Goal: Task Accomplishment & Management: Manage account settings

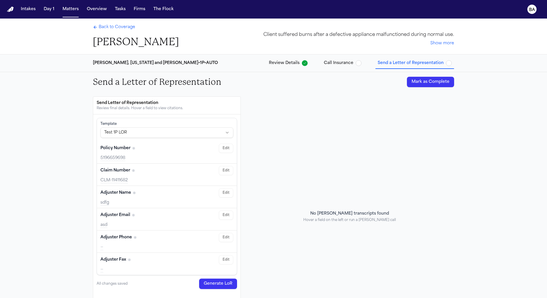
click at [431, 143] on div "No Bland transcripts found Hover a field on the left or run a Bland call" at bounding box center [349, 216] width 209 height 240
click at [325, 63] on span "Call Insurance" at bounding box center [339, 63] width 30 height 6
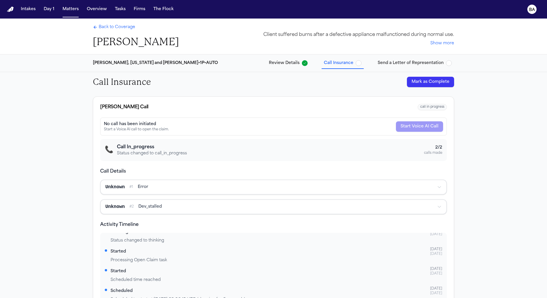
click at [404, 63] on span "Send a Letter of Representation" at bounding box center [411, 63] width 66 height 6
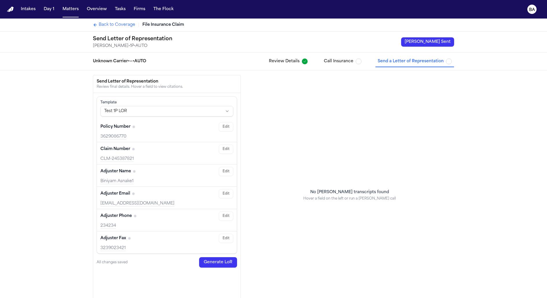
scroll to position [8, 0]
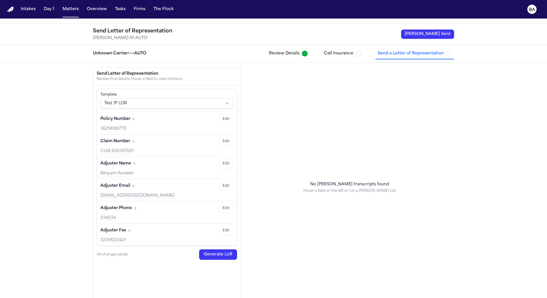
click at [395, 54] on span "Send a Letter of Representation" at bounding box center [411, 54] width 66 height 6
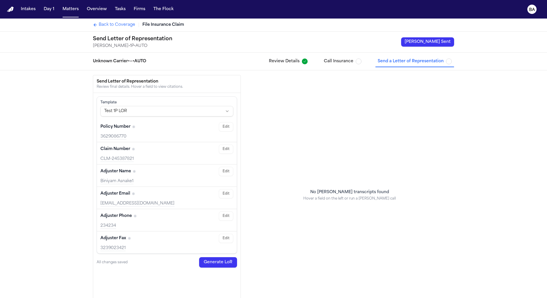
click at [346, 62] on span "Call Insurance" at bounding box center [339, 61] width 30 height 6
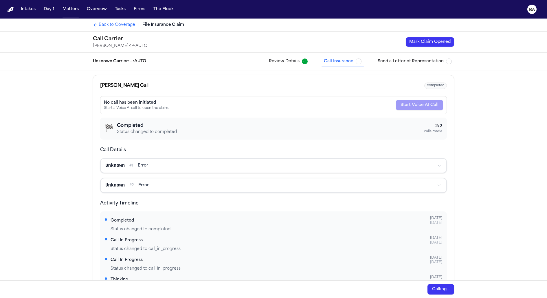
click at [268, 64] on button "Review Details" at bounding box center [287, 61] width 43 height 10
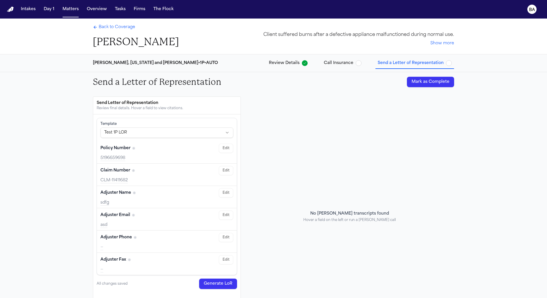
click at [343, 67] on button "Call Insurance" at bounding box center [342, 63] width 42 height 10
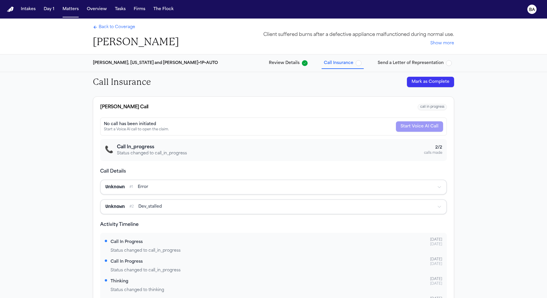
click at [433, 85] on button "Mark as Complete" at bounding box center [430, 82] width 47 height 10
click at [396, 61] on span "Send a Letter of Representation" at bounding box center [411, 63] width 66 height 6
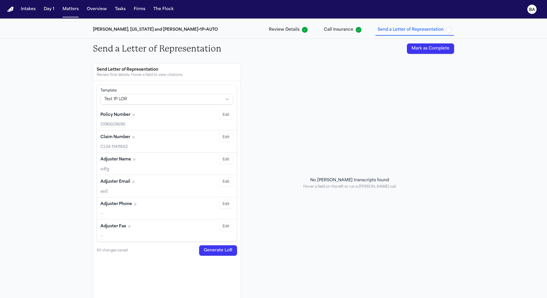
scroll to position [36, 0]
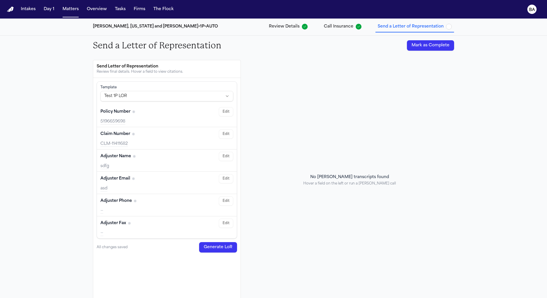
click at [215, 248] on button "Generate LoR" at bounding box center [218, 247] width 38 height 10
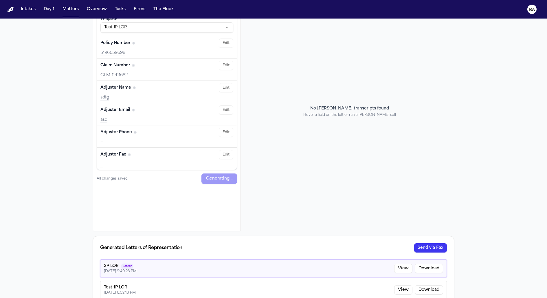
scroll to position [116, 0]
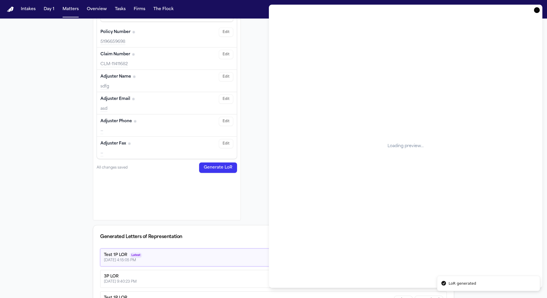
click at [536, 10] on icon "button" at bounding box center [537, 10] width 6 height 6
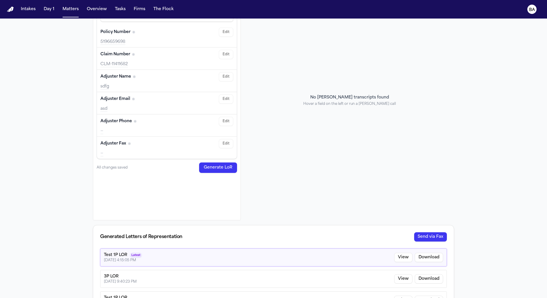
click at [427, 235] on button "Send via Fax" at bounding box center [430, 236] width 33 height 9
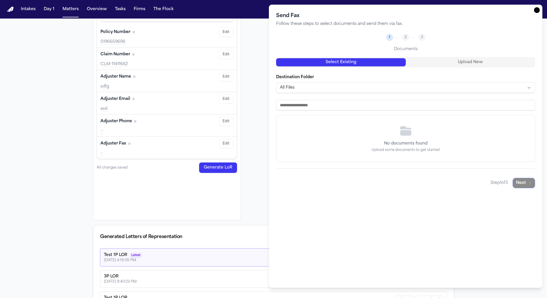
click at [376, 88] on body "Intakes Day 1 Matters Overview Tasks Firms The Flock BA Back to Coverage Alex G…" at bounding box center [273, 149] width 547 height 298
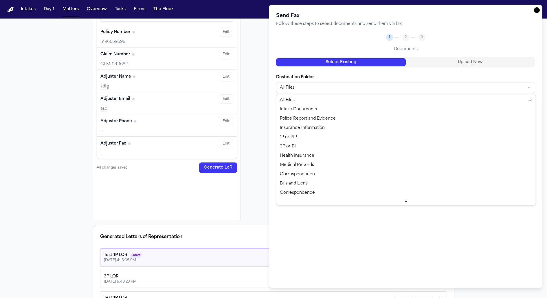
click at [307, 77] on body "Intakes Day 1 Matters Overview Tasks Firms The Flock BA Back to Coverage Alex G…" at bounding box center [273, 149] width 547 height 298
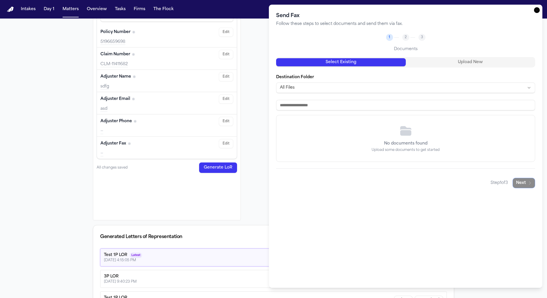
click at [315, 107] on input at bounding box center [405, 105] width 259 height 10
click at [535, 9] on icon "button" at bounding box center [537, 10] width 6 height 6
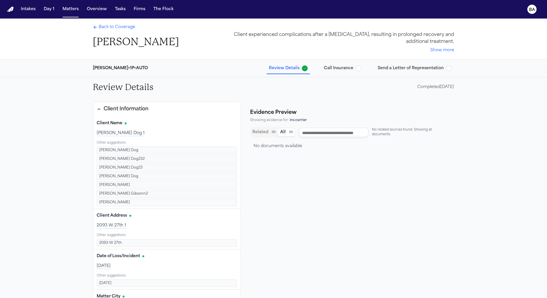
click at [391, 62] on div "[PERSON_NAME] • 1P • AUTO Review Details Call Insurance Send a Letter of Repres…" at bounding box center [273, 68] width 370 height 17
click at [397, 72] on button "Send a Letter of Representation" at bounding box center [414, 68] width 79 height 10
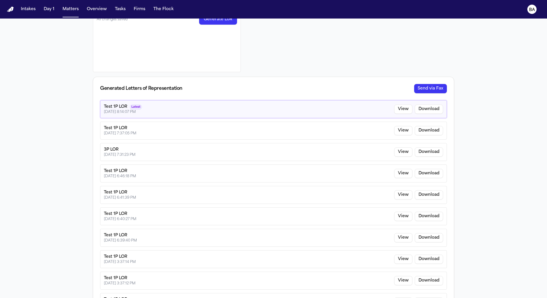
scroll to position [291, 0]
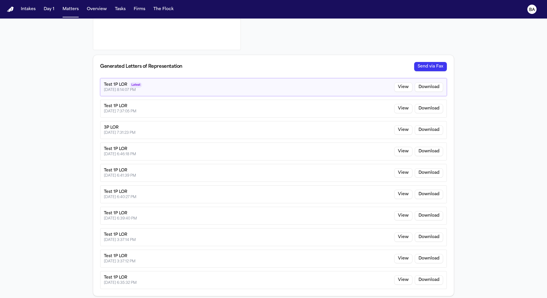
click at [425, 68] on button "Send via Fax" at bounding box center [430, 66] width 33 height 9
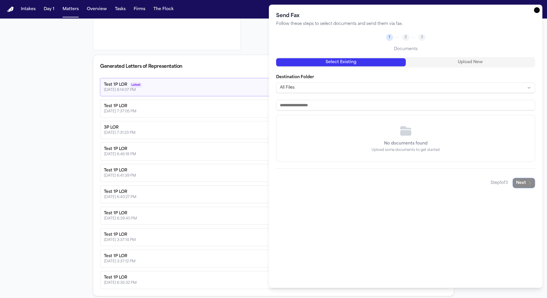
click at [410, 92] on body "Intakes Day 1 Matters Overview Tasks Firms The Flock BA Back to Coverage [PERSO…" at bounding box center [273, 149] width 547 height 298
click at [405, 69] on body "Intakes Day 1 Matters Overview Tasks Firms The Flock BA Back to Coverage Jimmy …" at bounding box center [273, 149] width 547 height 298
click at [363, 86] on body "Intakes Day 1 Matters Overview Tasks Firms The Flock BA Back to Coverage Jimmy …" at bounding box center [273, 149] width 547 height 298
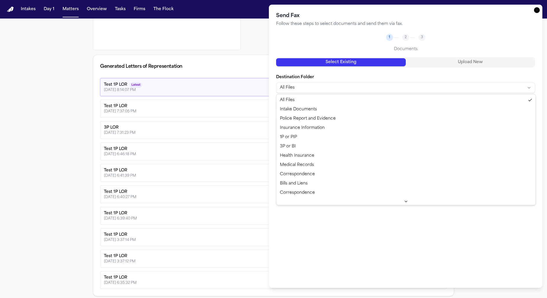
click at [395, 222] on body "Intakes Day 1 Matters Overview Tasks Firms The Flock BA Back to Coverage Jimmy …" at bounding box center [273, 149] width 547 height 298
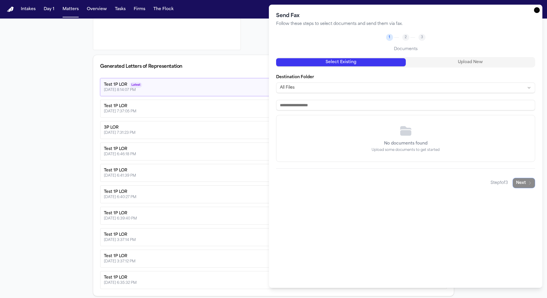
click at [404, 141] on p "No documents found" at bounding box center [405, 144] width 43 height 6
click at [341, 91] on body "Intakes Day 1 Matters Overview Tasks Firms The Flock BA Back to Coverage Jimmy …" at bounding box center [273, 149] width 547 height 298
click at [339, 101] on input at bounding box center [405, 105] width 259 height 10
click at [459, 55] on div "Send Fax Follow these steps to select documents and send them via fax. 1 2 3 Do…" at bounding box center [405, 100] width 259 height 176
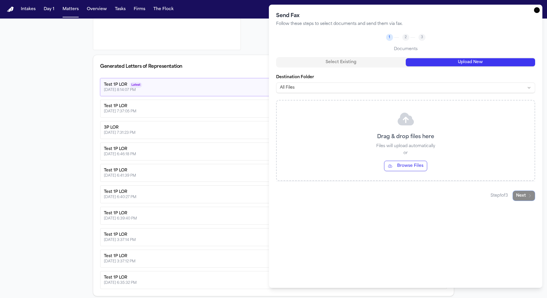
click at [459, 59] on button "Upload New" at bounding box center [471, 62] width 130 height 8
click at [391, 150] on div "Drag & drop files here Files will upload automatically or Browse Files" at bounding box center [406, 140] width 258 height 80
click at [399, 163] on button "Browse Files" at bounding box center [405, 166] width 43 height 10
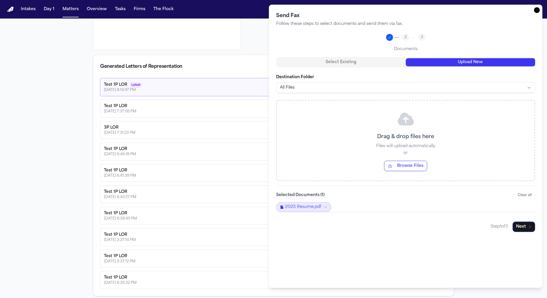
click at [521, 261] on div "Send Fax Follow these steps to select documents and send them via fax. 2 3 Docu…" at bounding box center [405, 146] width 259 height 268
click at [529, 222] on button "Next" at bounding box center [523, 226] width 23 height 10
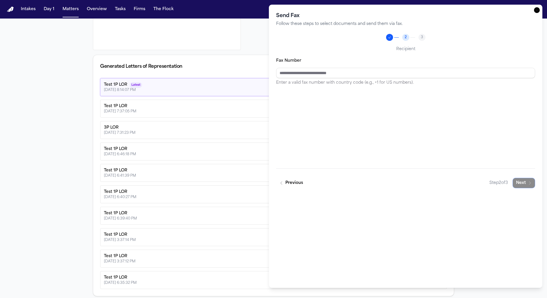
click at [384, 71] on input "Fax Number" at bounding box center [405, 73] width 259 height 10
type input "*"
type input "**********"
click at [521, 180] on button "Next" at bounding box center [523, 183] width 23 height 10
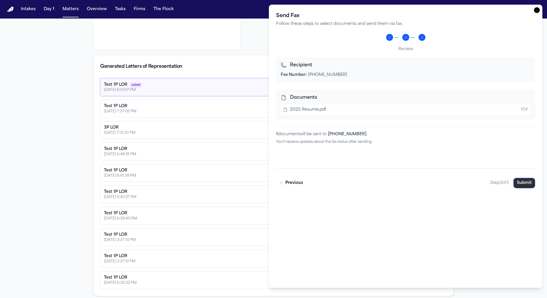
click at [523, 181] on button "Submit" at bounding box center [524, 183] width 22 height 10
click at [536, 11] on icon "button" at bounding box center [537, 10] width 6 height 6
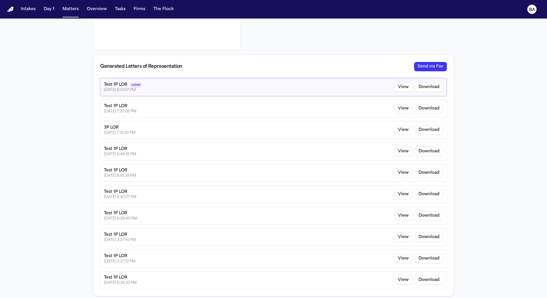
click at [424, 64] on button "Send via Fax" at bounding box center [430, 66] width 33 height 9
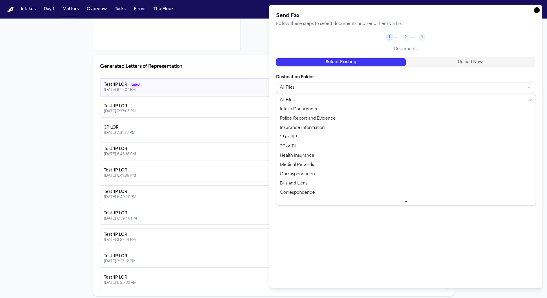
click at [340, 88] on body "Intakes Day 1 Matters Overview Tasks Firms The Flock BA Back to Coverage Jimmy …" at bounding box center [273, 149] width 547 height 298
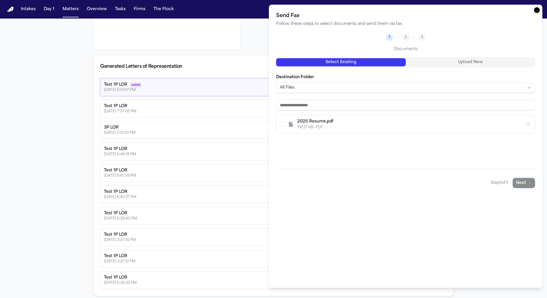
click at [358, 79] on body "Intakes Day 1 Matters Overview Tasks Firms The Flock BA Back to Coverage Jimmy …" at bounding box center [273, 149] width 547 height 298
click at [315, 82] on div "Destination Folder All Files" at bounding box center [405, 83] width 259 height 19
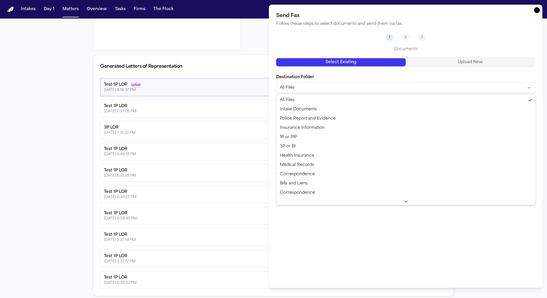
click at [310, 88] on body "Intakes Day 1 Matters Overview Tasks Firms The Flock BA Back to Coverage Jimmy …" at bounding box center [273, 149] width 547 height 298
click at [328, 76] on body "Intakes Day 1 Matters Overview Tasks Firms The Flock BA Back to Coverage Jimmy …" at bounding box center [273, 149] width 547 height 298
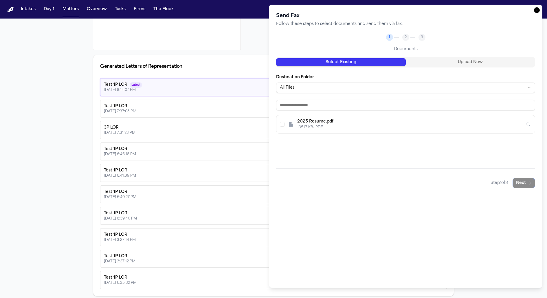
click at [335, 124] on div "2025 Resume.pdf" at bounding box center [411, 122] width 228 height 6
click at [519, 181] on button "Next" at bounding box center [523, 183] width 23 height 10
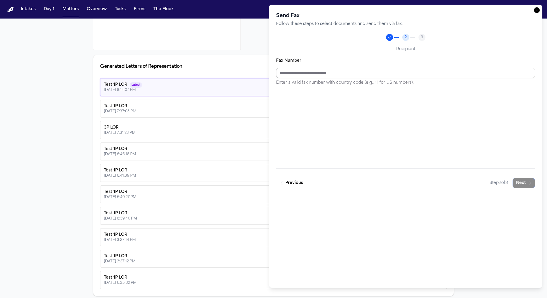
click at [340, 74] on input "Fax Number" at bounding box center [405, 73] width 259 height 10
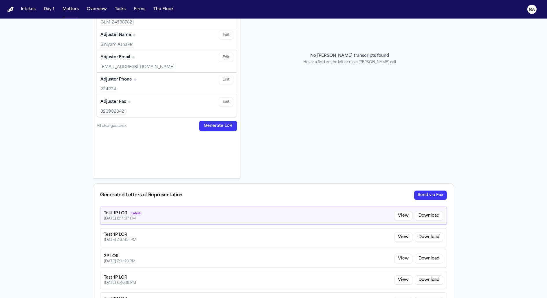
scroll to position [130, 0]
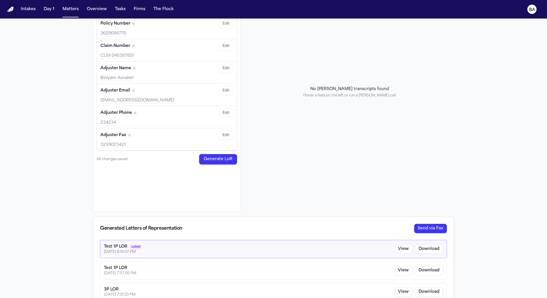
click at [111, 146] on div "3239023421" at bounding box center [166, 145] width 133 height 6
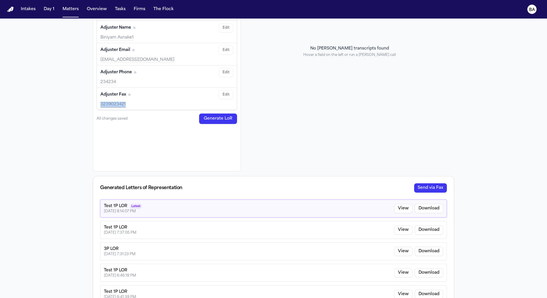
click at [430, 190] on button "Send via Fax" at bounding box center [430, 187] width 33 height 9
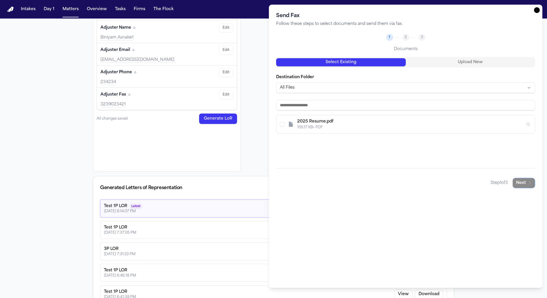
click at [404, 115] on div "2025 Resume.pdf 105.17 KB • PDF" at bounding box center [405, 124] width 258 height 18
click at [518, 190] on div "Send Fax Follow these steps to select documents and send them via fax. 2 3 Docu…" at bounding box center [405, 146] width 259 height 268
click at [523, 183] on button "Next" at bounding box center [523, 183] width 23 height 10
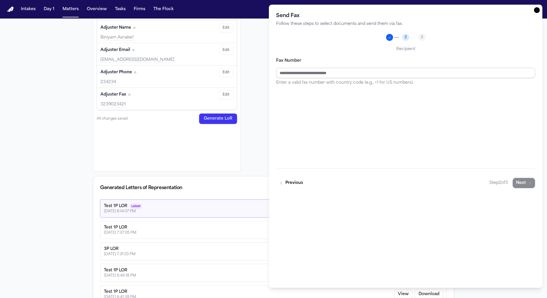
click at [390, 71] on input "Fax Number" at bounding box center [405, 73] width 259 height 10
type input "**********"
click at [524, 182] on button "Next" at bounding box center [523, 183] width 23 height 10
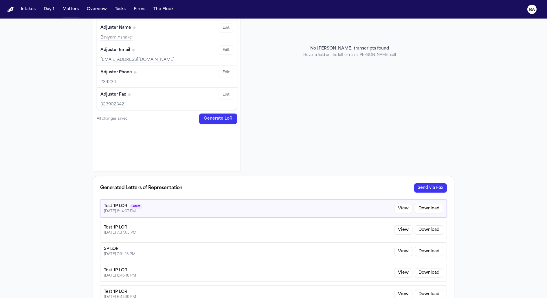
scroll to position [0, 0]
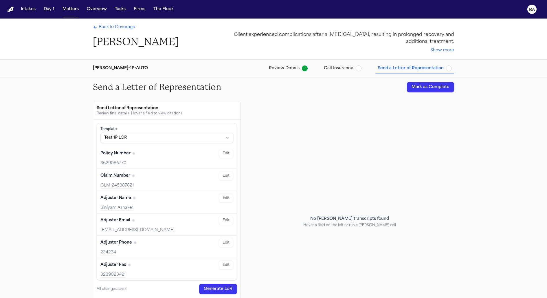
click at [117, 32] on div "Back to Coverage Jimmy Gibson" at bounding box center [136, 36] width 86 height 24
click at [113, 26] on span "Back to Coverage" at bounding box center [117, 27] width 36 height 6
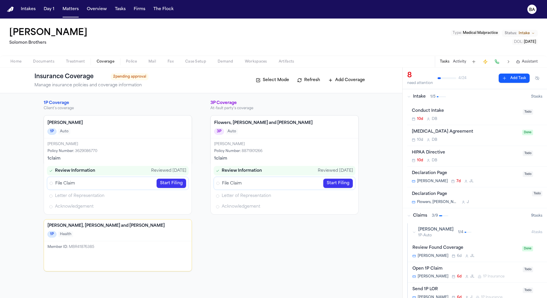
click at [54, 64] on button "Documents" at bounding box center [43, 61] width 33 height 7
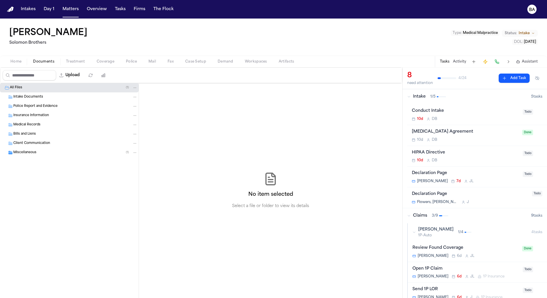
click at [47, 96] on div "Intake Documents" at bounding box center [75, 96] width 124 height 5
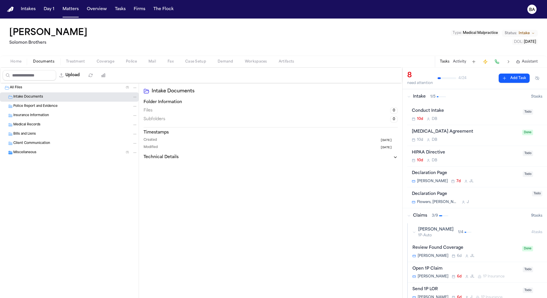
click at [50, 104] on div "Police Report and Evidence" at bounding box center [75, 106] width 124 height 5
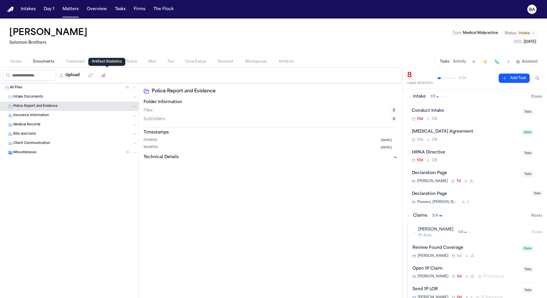
click at [106, 61] on div "Artifact Statistics Artifact Statistics" at bounding box center [106, 62] width 37 height 8
click at [106, 62] on span "Coverage" at bounding box center [106, 61] width 18 height 5
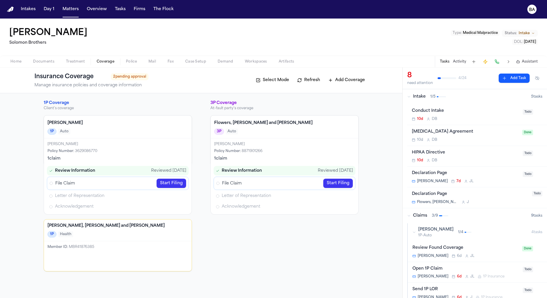
click at [178, 179] on link "Start Filing" at bounding box center [171, 182] width 30 height 9
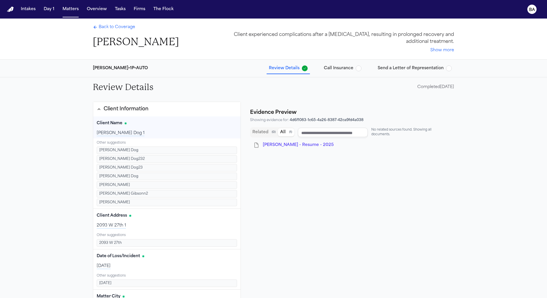
click at [107, 29] on span "Back to Coverage" at bounding box center [117, 27] width 36 height 6
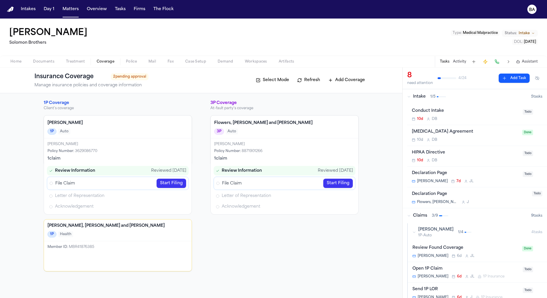
click at [165, 181] on link "Start Filing" at bounding box center [171, 182] width 30 height 9
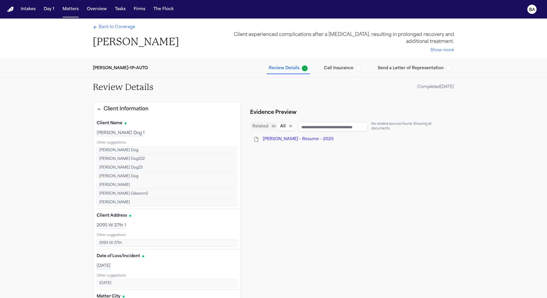
click at [399, 59] on div "Back to Coverage Jimmy Gibson Client experienced complications after a medical …" at bounding box center [273, 39] width 370 height 41
click at [399, 69] on span "Send a Letter of Representation" at bounding box center [411, 68] width 66 height 6
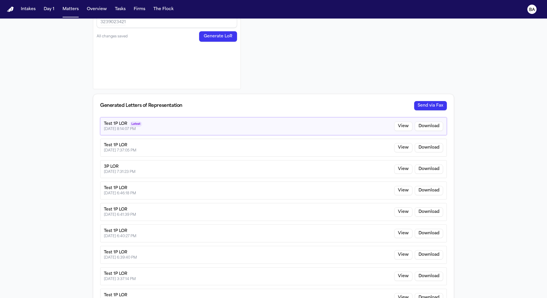
scroll to position [291, 0]
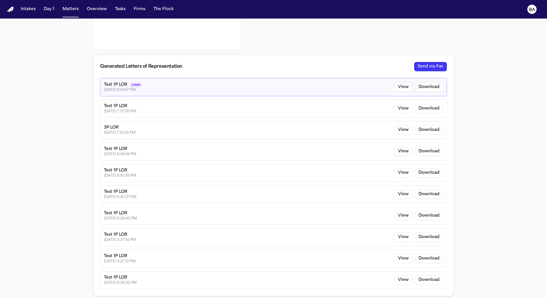
click at [430, 85] on button "Download" at bounding box center [429, 86] width 28 height 9
click at [436, 65] on button "Send via Fax" at bounding box center [430, 66] width 33 height 9
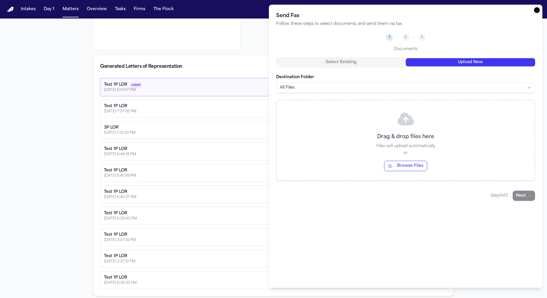
click at [434, 64] on button "Upload New" at bounding box center [471, 62] width 130 height 8
click at [405, 162] on button "Browse Files" at bounding box center [405, 166] width 43 height 10
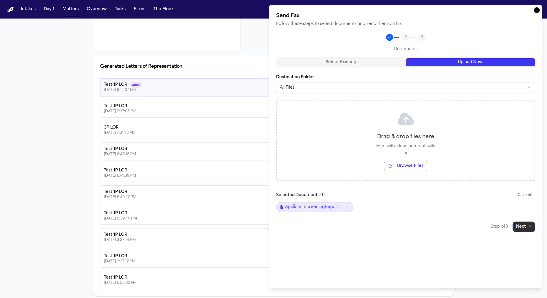
click at [526, 226] on button "Next" at bounding box center [523, 226] width 23 height 10
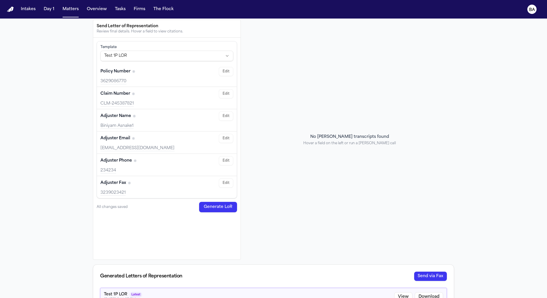
scroll to position [0, 0]
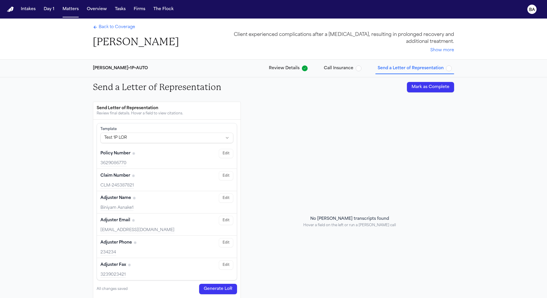
click at [341, 66] on span "Call Insurance" at bounding box center [339, 68] width 30 height 6
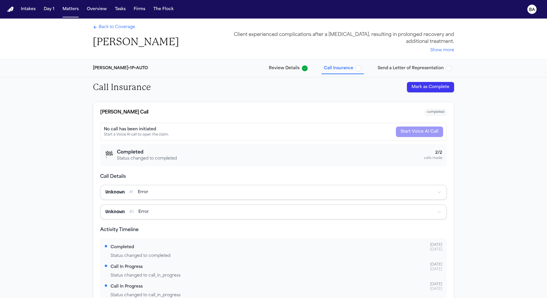
click at [397, 67] on span "Send a Letter of Representation" at bounding box center [411, 68] width 66 height 6
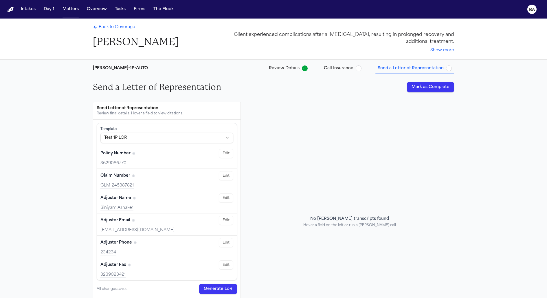
click at [343, 66] on span "Call Insurance" at bounding box center [339, 68] width 30 height 6
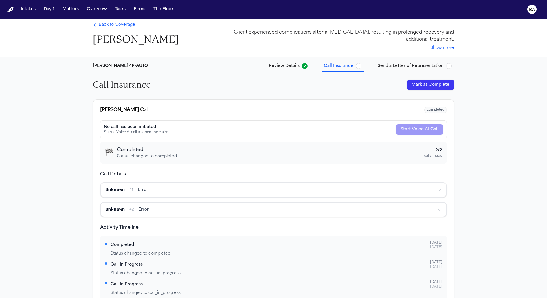
scroll to position [1, 0]
click at [285, 62] on button "Review Details" at bounding box center [287, 67] width 43 height 10
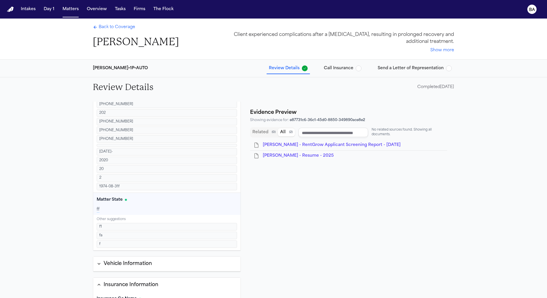
click at [351, 65] on span "Call Insurance" at bounding box center [339, 68] width 30 height 6
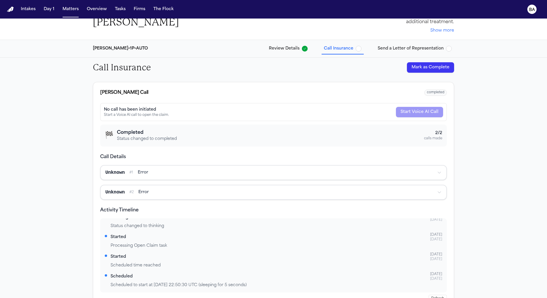
scroll to position [19, 0]
click at [118, 170] on div "Unknown" at bounding box center [114, 173] width 19 height 7
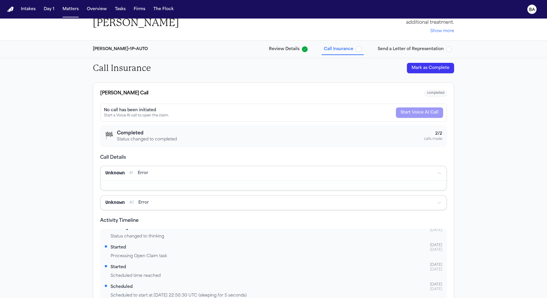
click at [136, 202] on div "Unknown # 2 error" at bounding box center [268, 202] width 327 height 7
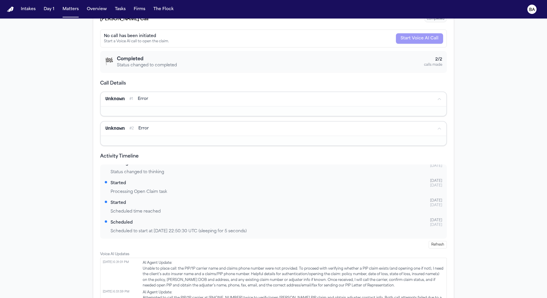
scroll to position [0, 0]
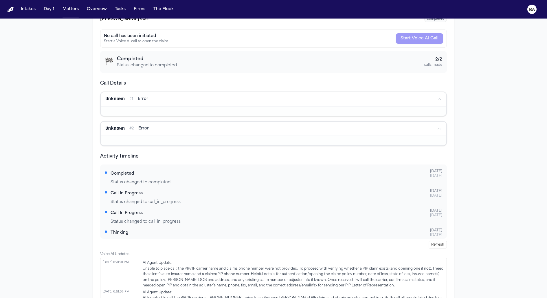
click at [136, 202] on div "Status changed to call_in_progress" at bounding box center [277, 202] width 332 height 6
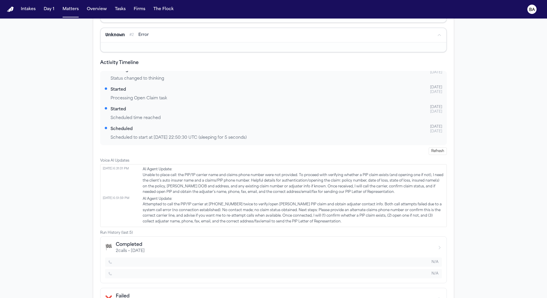
scroll to position [186, 0]
click at [161, 180] on span "AI Agent Update: Unable to place call: the PIP/1P carrier name and claims phone…" at bounding box center [293, 181] width 301 height 28
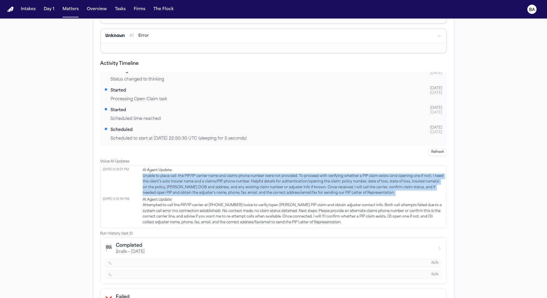
click at [161, 180] on span "AI Agent Update: Unable to place call: the PIP/1P carrier name and claims phone…" at bounding box center [293, 181] width 301 height 28
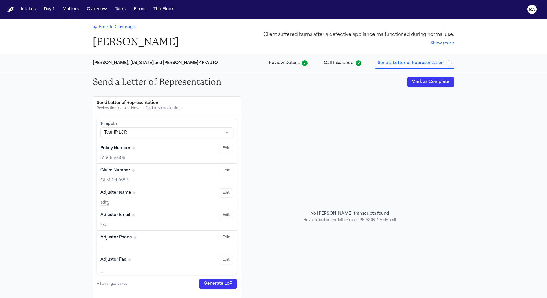
click at [345, 63] on span "Call Insurance" at bounding box center [339, 63] width 30 height 6
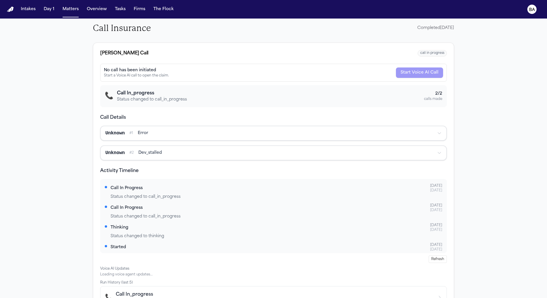
scroll to position [59, 0]
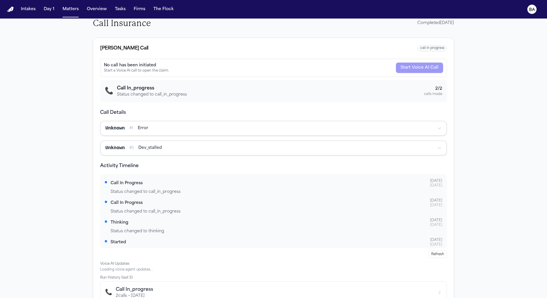
click at [156, 126] on div "Unknown # 1 error" at bounding box center [268, 128] width 327 height 7
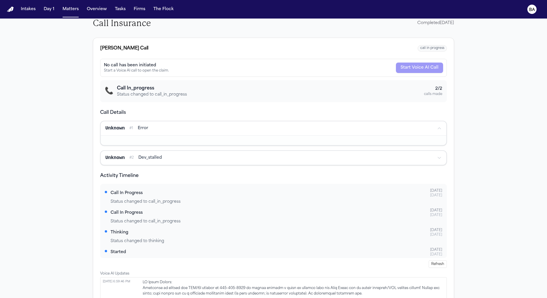
click at [156, 126] on div "Unknown # 1 error" at bounding box center [268, 128] width 327 height 7
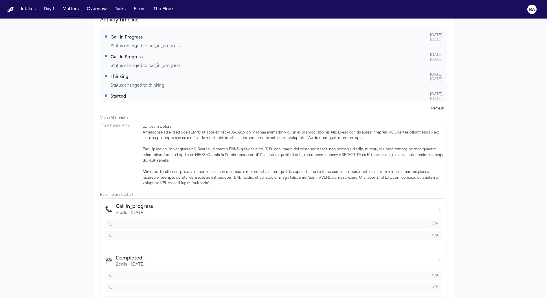
scroll to position [212, 0]
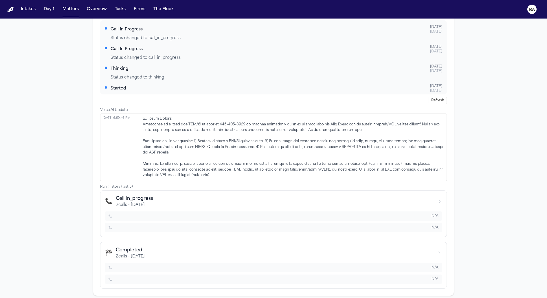
click at [142, 195] on div "Call In_progress" at bounding box center [134, 198] width 37 height 7
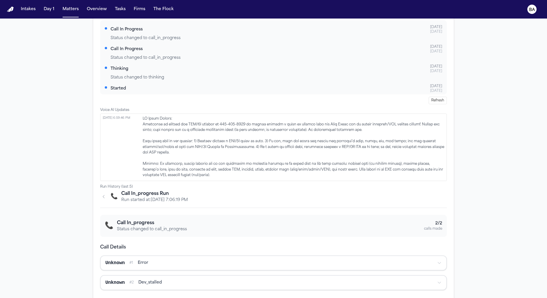
click at [99, 194] on div "No call has been initiated Start a Voice AI call to open the claim. Start Voice…" at bounding box center [273, 147] width 360 height 484
click at [104, 194] on icon "button" at bounding box center [103, 196] width 5 height 5
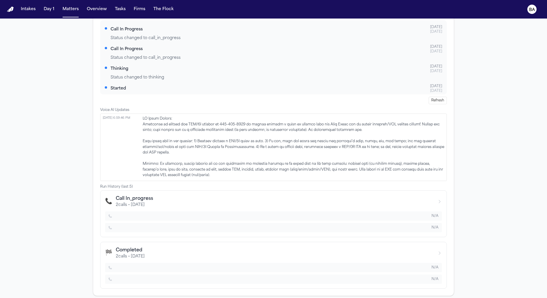
click at [137, 249] on div "Completed" at bounding box center [130, 249] width 29 height 7
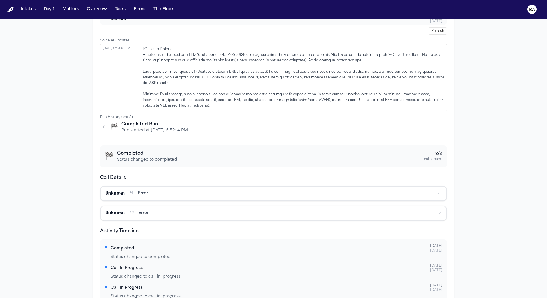
scroll to position [307, 0]
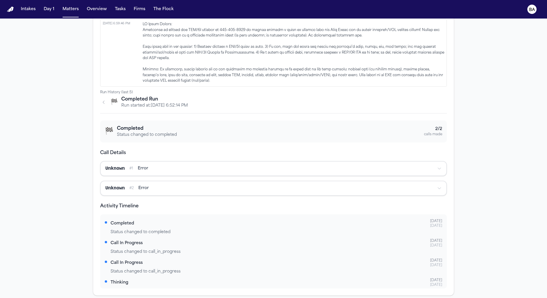
click at [105, 102] on icon "button" at bounding box center [103, 102] width 5 height 5
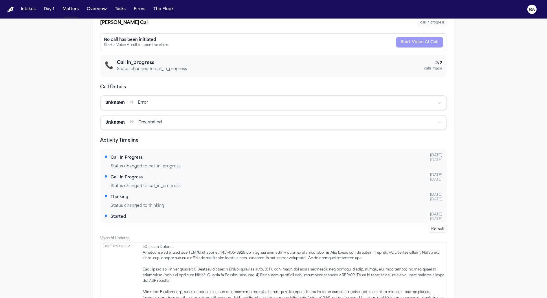
scroll to position [105, 0]
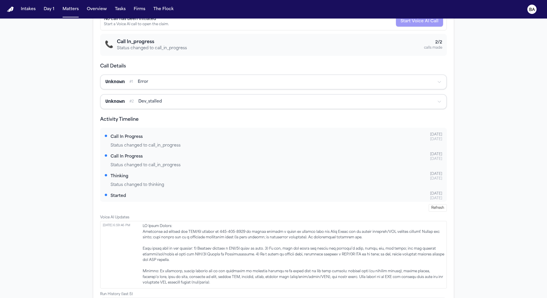
click at [131, 143] on div "Status changed to call_in_progress" at bounding box center [277, 146] width 332 height 6
click at [129, 118] on h4 "Activity Timeline" at bounding box center [273, 119] width 347 height 7
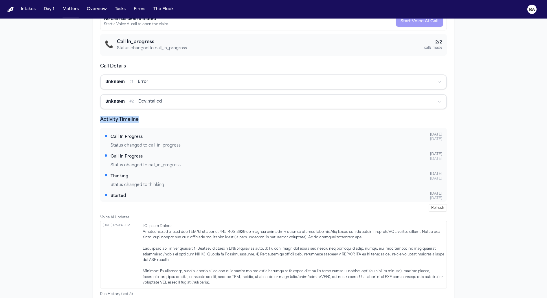
click at [129, 118] on h4 "Activity Timeline" at bounding box center [273, 119] width 347 height 7
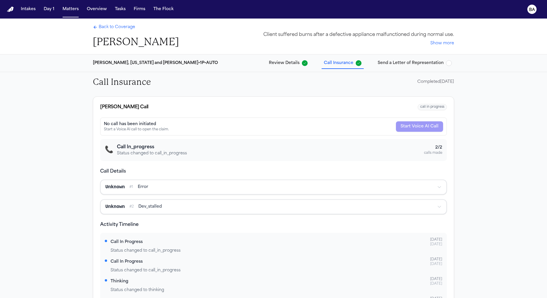
click at [76, 178] on div "Call Insurance Completed 08/28/2025 Bland Call call in progress No call has bee…" at bounding box center [273, 292] width 547 height 441
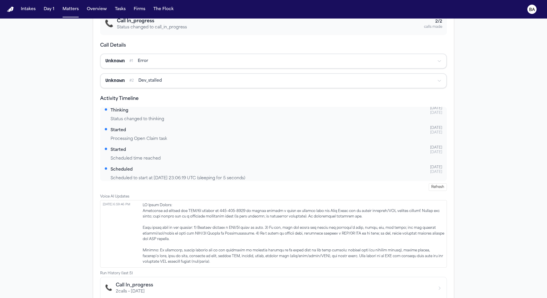
scroll to position [48, 0]
click at [148, 204] on span at bounding box center [293, 233] width 301 height 62
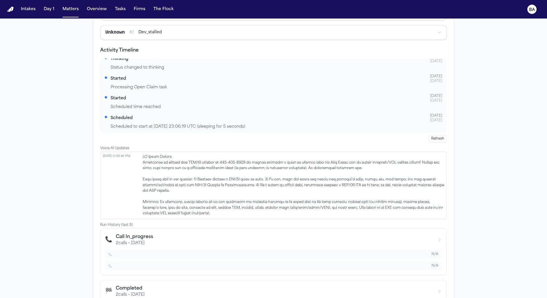
scroll to position [212, 0]
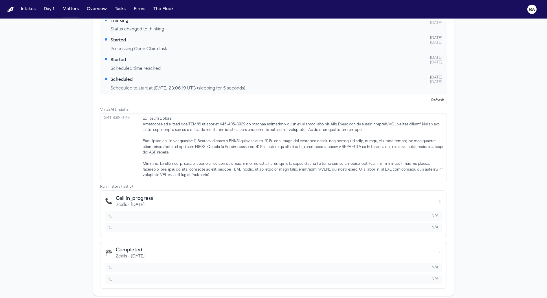
click at [123, 185] on div "Run History (last 5)" at bounding box center [273, 186] width 347 height 5
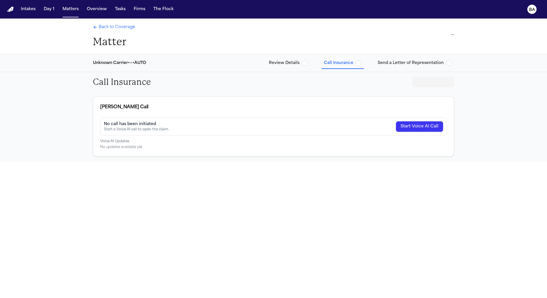
drag, startPoint x: 0, startPoint y: 0, endPoint x: 167, endPoint y: 159, distance: 230.8
click at [168, 159] on div "Bland Call No call has been initiated Start a Voice AI call to open the claim. …" at bounding box center [273, 126] width 370 height 69
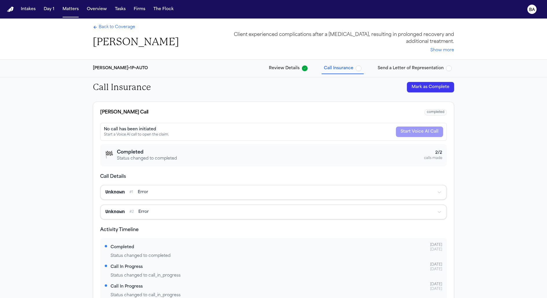
click at [233, 90] on div "Call Insurance Mark as Complete" at bounding box center [273, 87] width 370 height 20
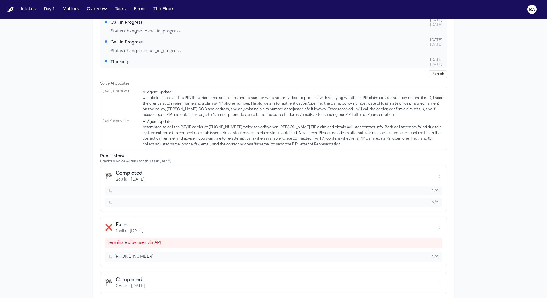
scroll to position [250, 0]
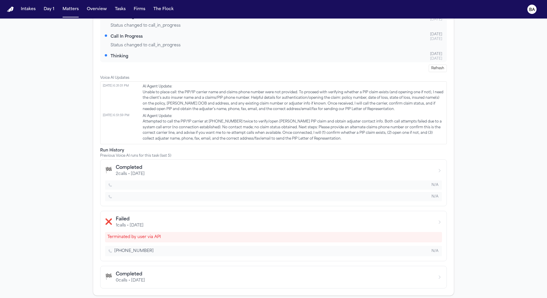
click at [123, 153] on div "Previous Voice AI runs for this task (last 5)" at bounding box center [273, 155] width 347 height 5
click at [118, 278] on div "0 calls • 8/21/2025" at bounding box center [130, 280] width 29 height 6
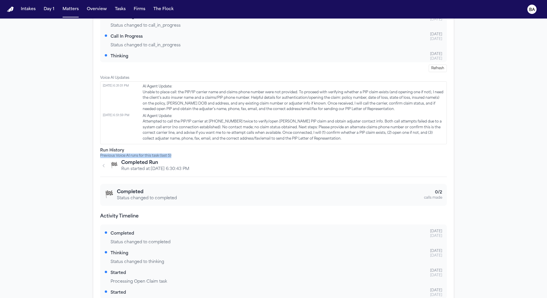
click at [104, 164] on icon "button" at bounding box center [103, 165] width 5 height 5
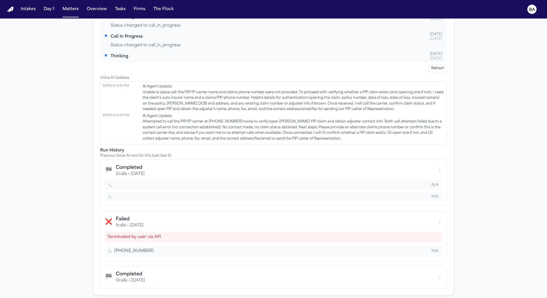
click at [105, 145] on div "No call has been initiated Start a Voice AI call to open the claim. Start Voice…" at bounding box center [273, 84] width 360 height 422
click at [201, 224] on div "❌ Failed 1 calls • 8/21/2025" at bounding box center [273, 222] width 337 height 13
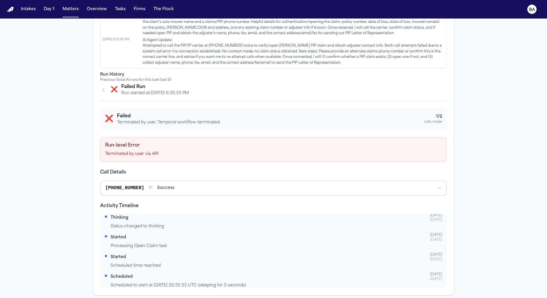
scroll to position [49, 0]
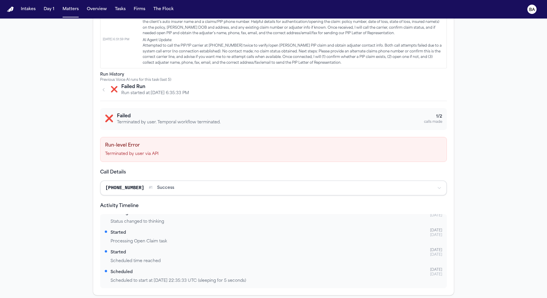
click at [102, 89] on icon "button" at bounding box center [103, 89] width 5 height 5
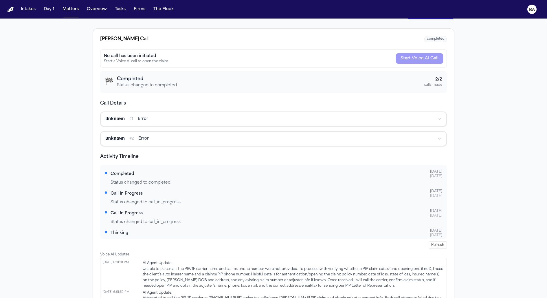
scroll to position [63, 0]
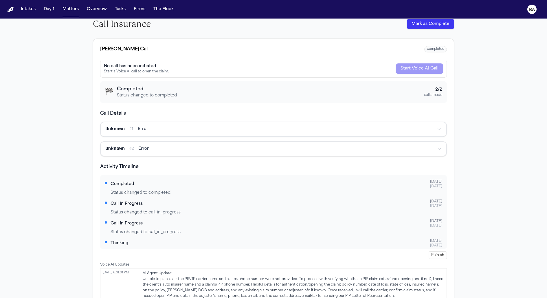
click at [59, 72] on div "Call Insurance Mark as Complete Bland Call completed No call has been initiated…" at bounding box center [273, 178] width 547 height 328
